Goal: Find specific page/section: Find specific page/section

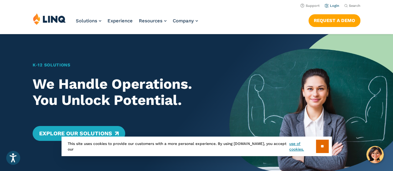
click at [337, 6] on link "Login" at bounding box center [332, 6] width 15 height 4
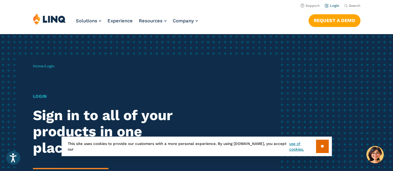
click at [332, 7] on link "Login" at bounding box center [332, 6] width 15 height 4
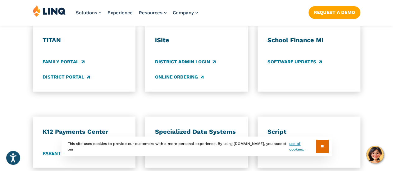
scroll to position [497, 0]
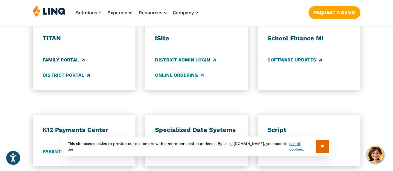
click at [75, 57] on link "Family Portal" at bounding box center [64, 60] width 42 height 7
